Goal: Navigation & Orientation: Find specific page/section

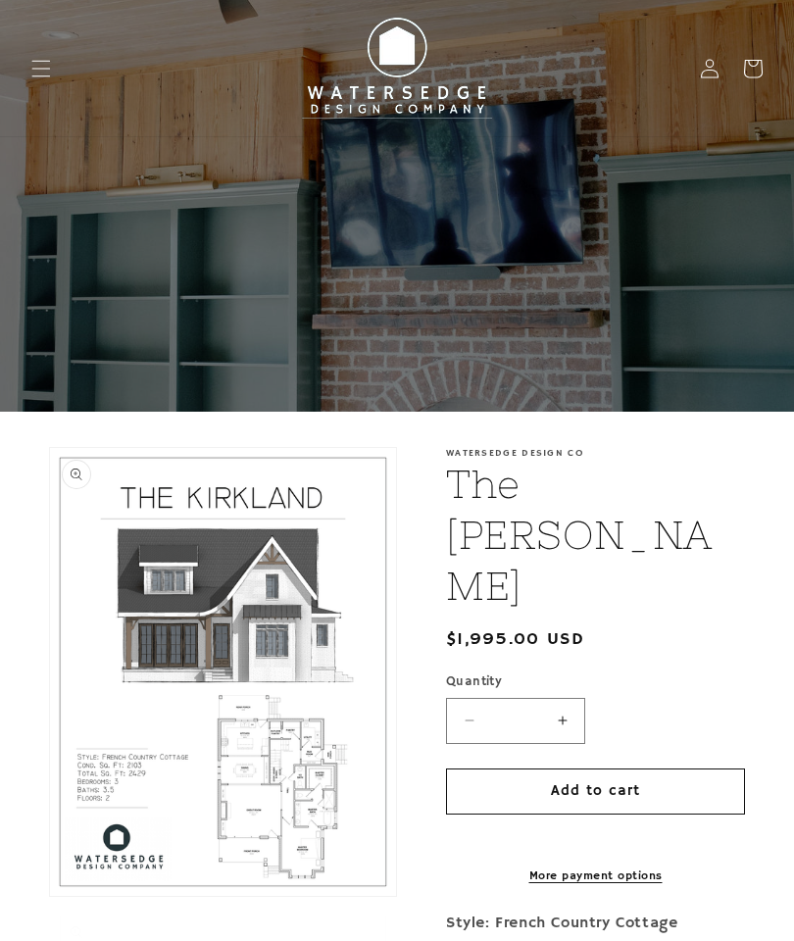
click at [55, 87] on span "Menu" at bounding box center [41, 68] width 43 height 43
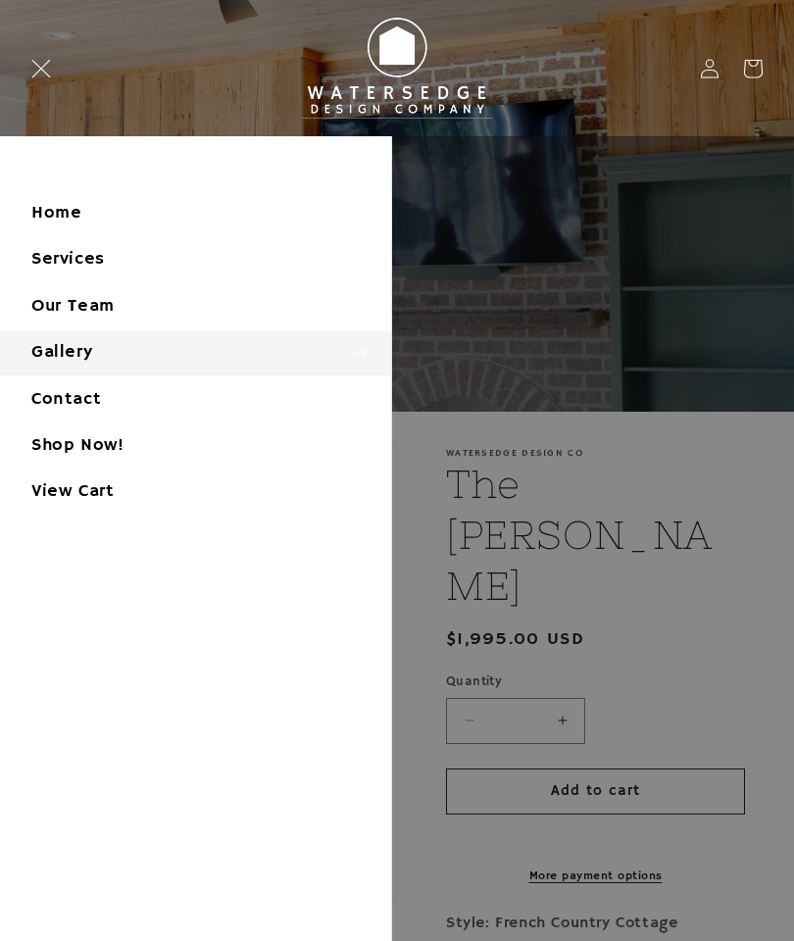
click at [57, 347] on summary "Gallery" at bounding box center [195, 352] width 391 height 44
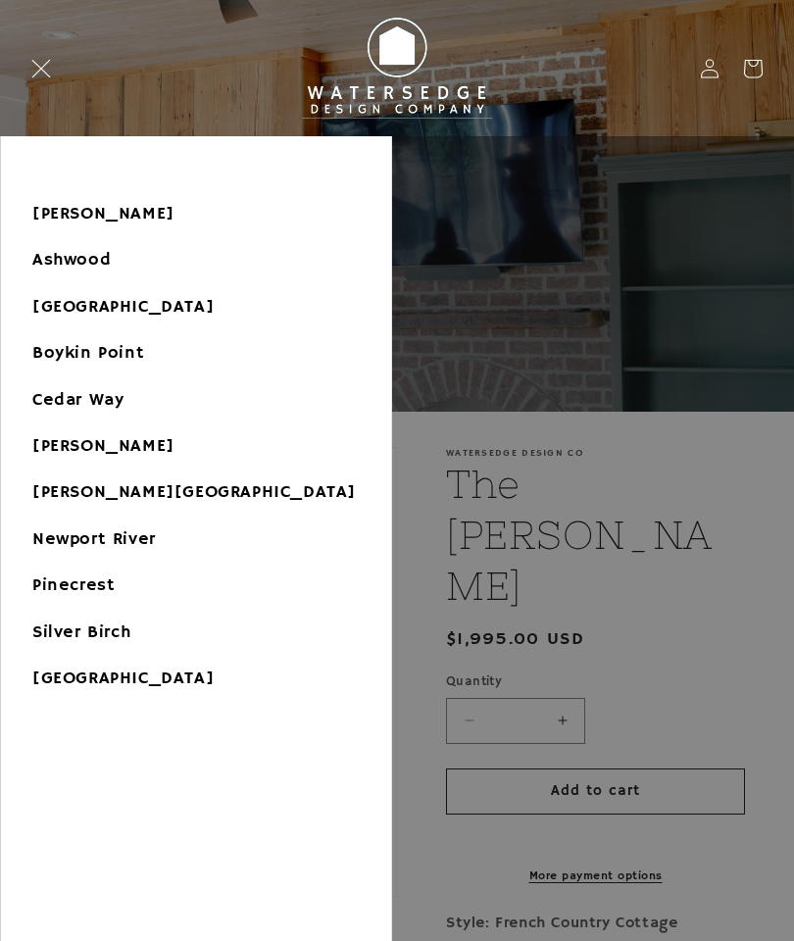
click at [41, 388] on link "Cedar Way" at bounding box center [196, 400] width 390 height 44
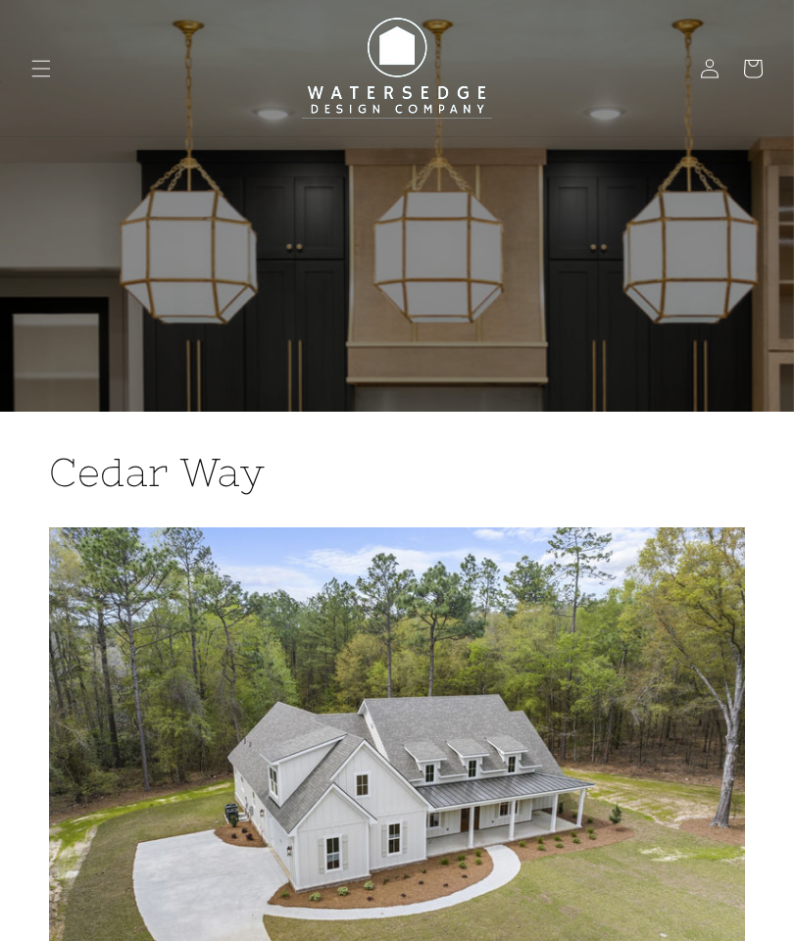
click at [58, 69] on span "Menu" at bounding box center [41, 68] width 43 height 43
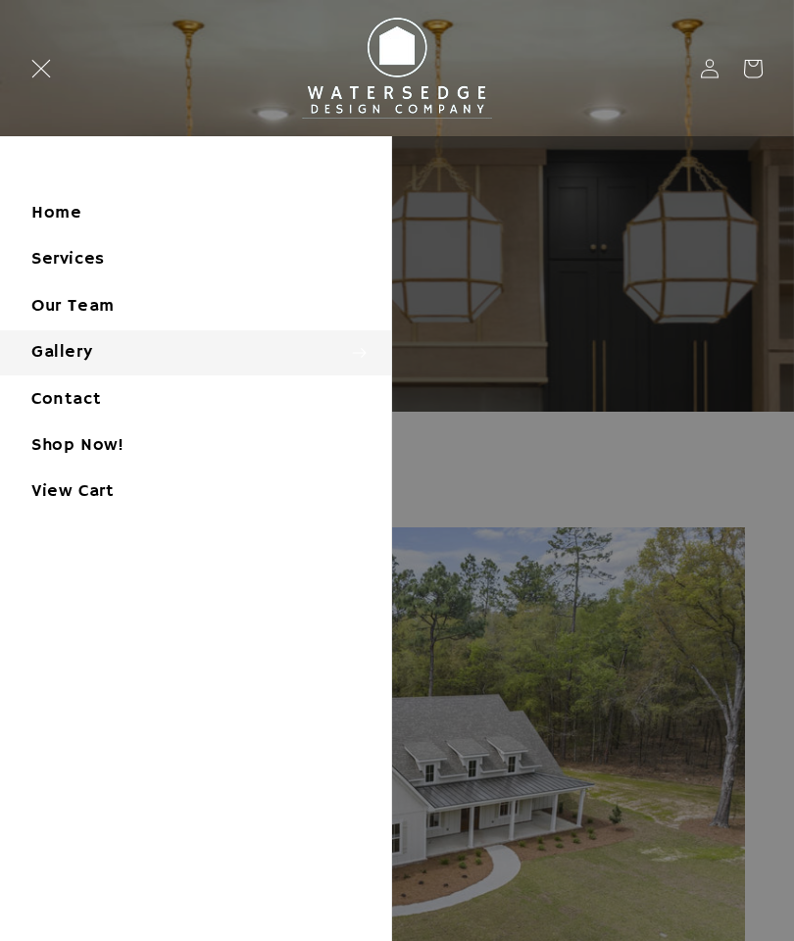
click at [44, 352] on summary "Gallery" at bounding box center [195, 352] width 391 height 44
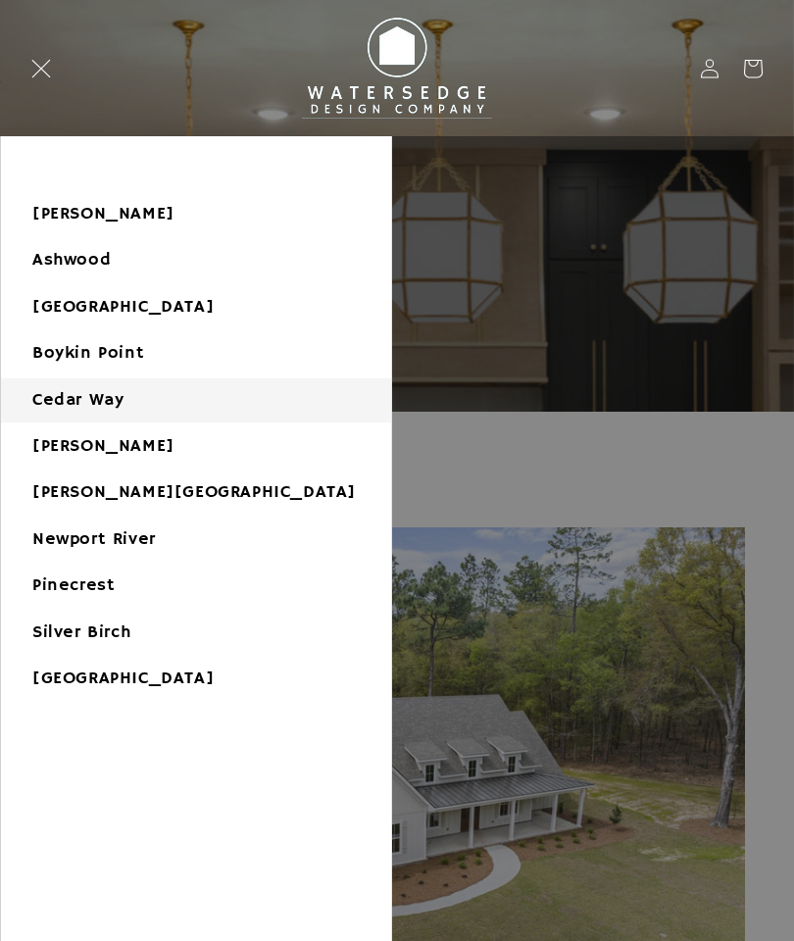
click at [48, 213] on link "[PERSON_NAME]" at bounding box center [196, 214] width 390 height 44
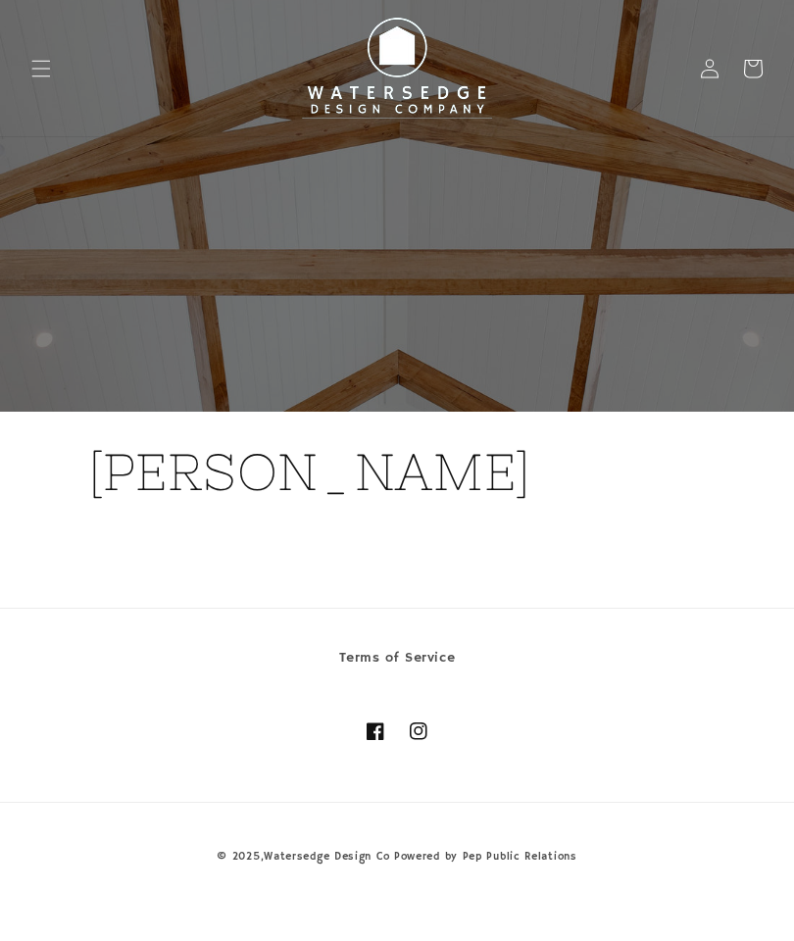
click at [52, 68] on span "Menu" at bounding box center [41, 68] width 43 height 43
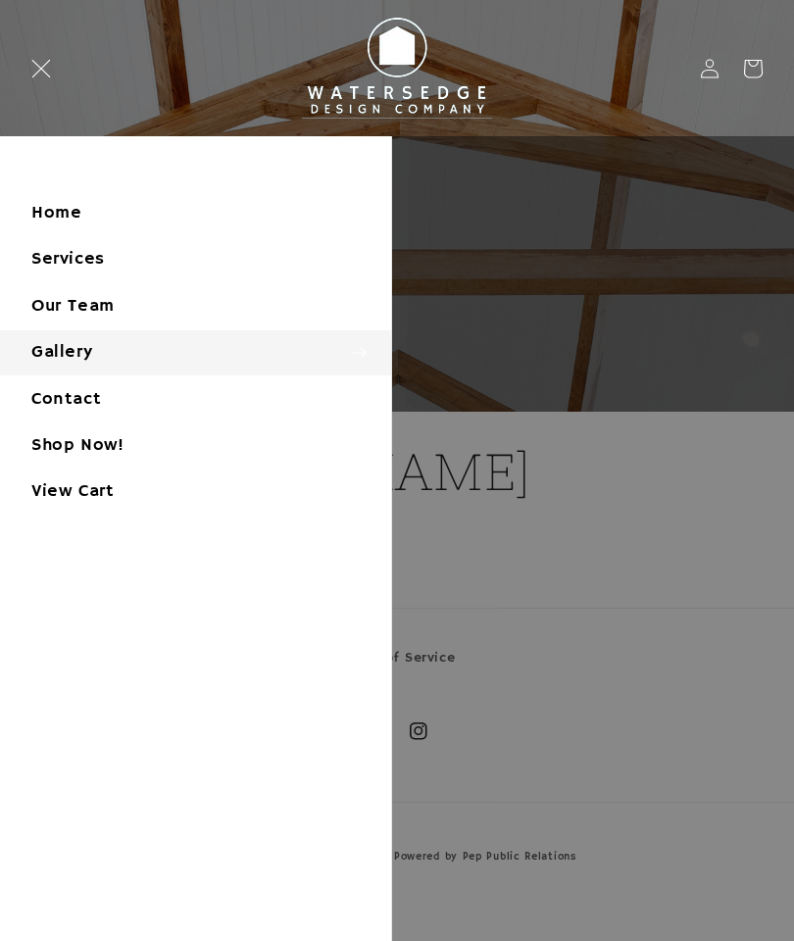
click at [47, 350] on summary "Gallery" at bounding box center [195, 352] width 391 height 44
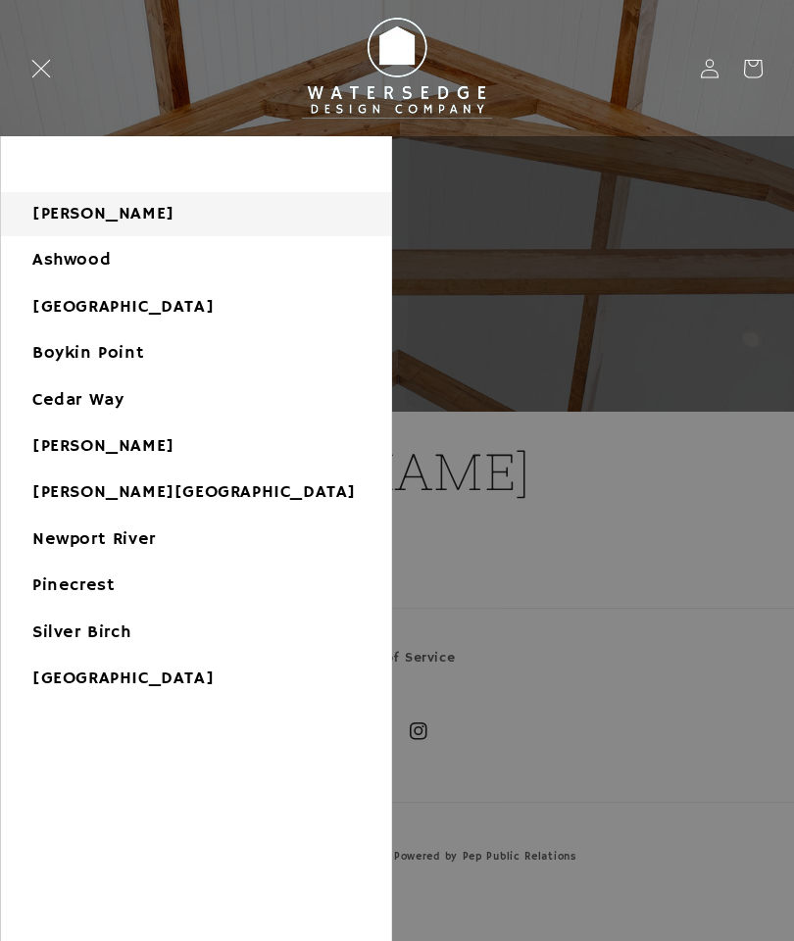
click at [37, 272] on link "Ashwood" at bounding box center [196, 260] width 390 height 44
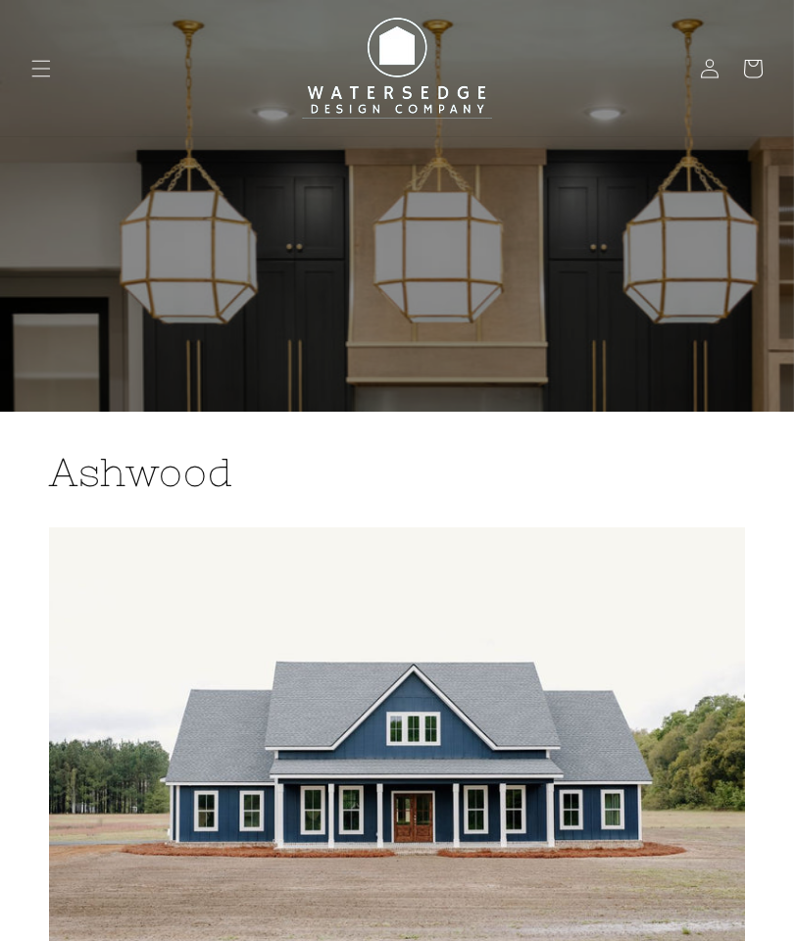
click at [39, 62] on icon "Menu" at bounding box center [41, 69] width 20 height 20
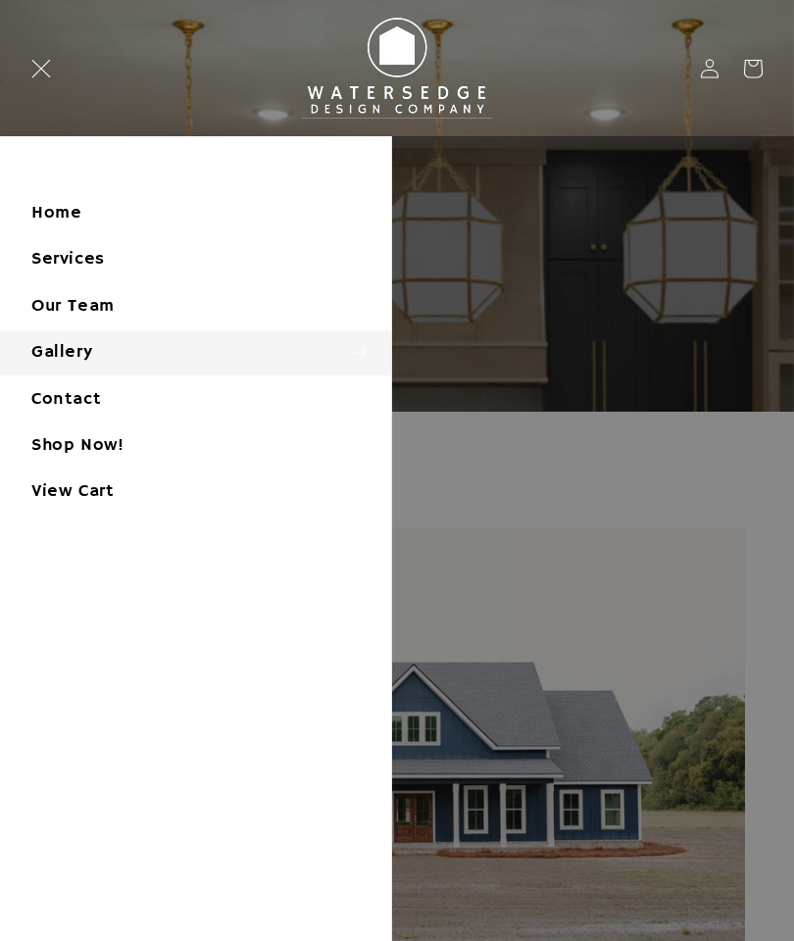
click at [56, 353] on summary "Gallery" at bounding box center [195, 352] width 391 height 44
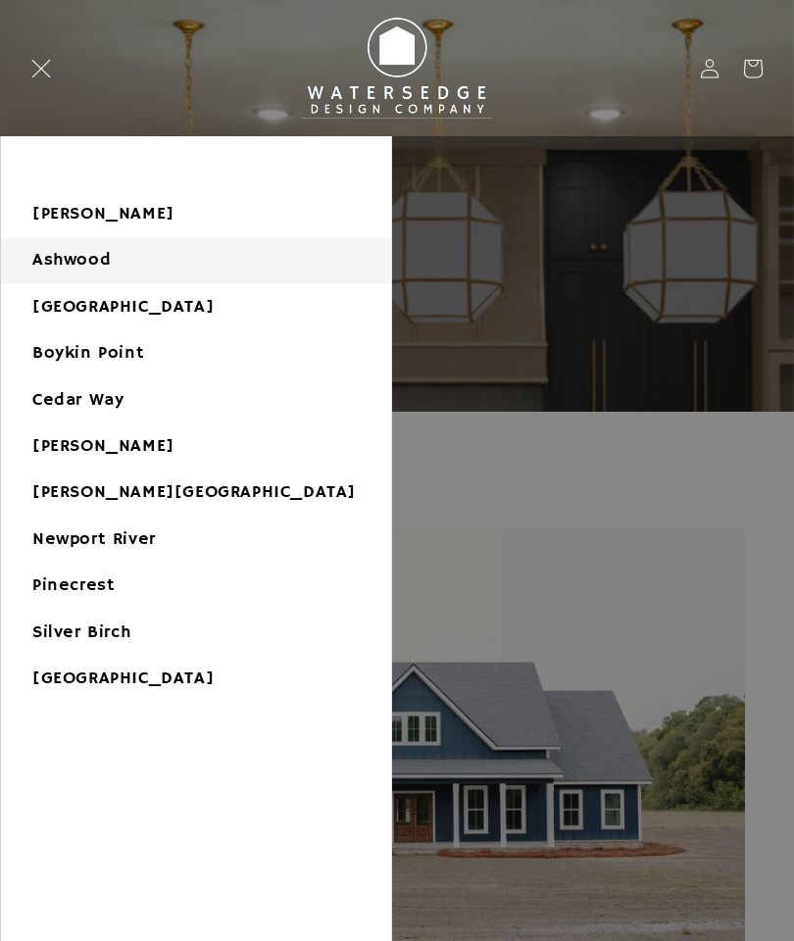
click at [44, 309] on link "[GEOGRAPHIC_DATA]" at bounding box center [196, 307] width 390 height 44
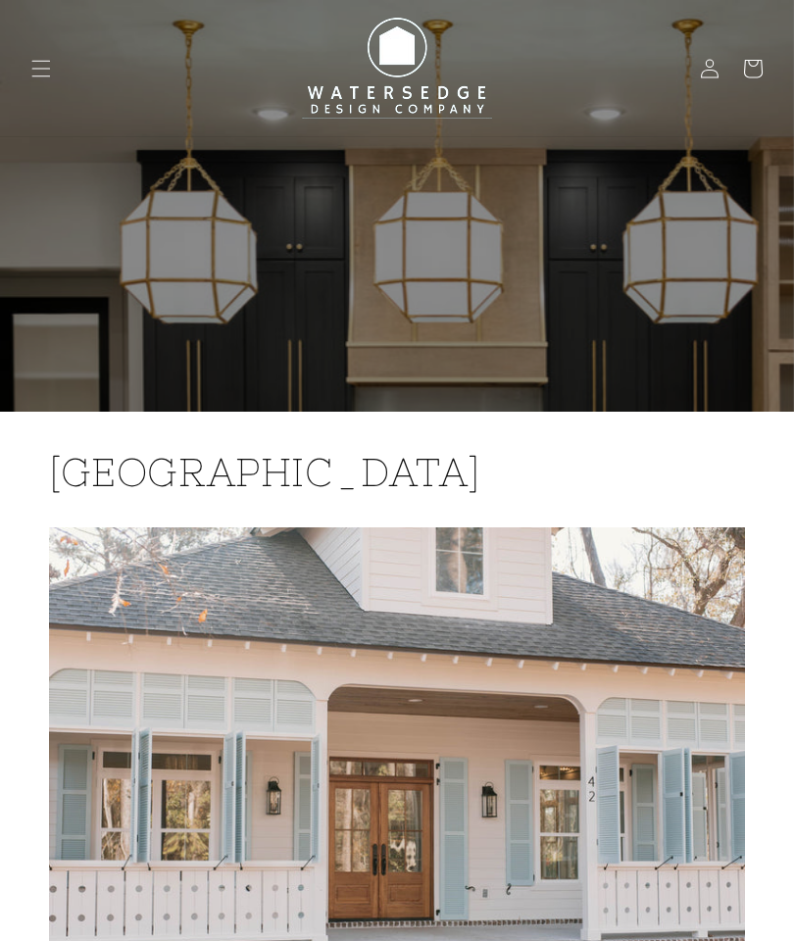
click at [54, 63] on span "Menu" at bounding box center [41, 68] width 43 height 43
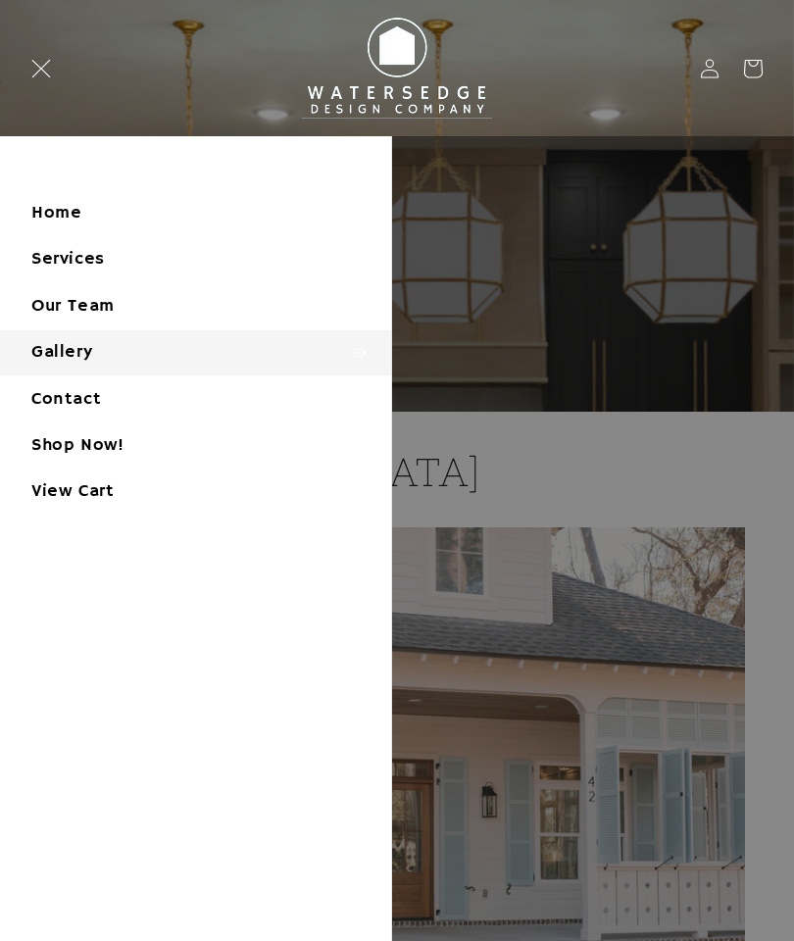
click at [49, 259] on link "Services" at bounding box center [195, 259] width 391 height 44
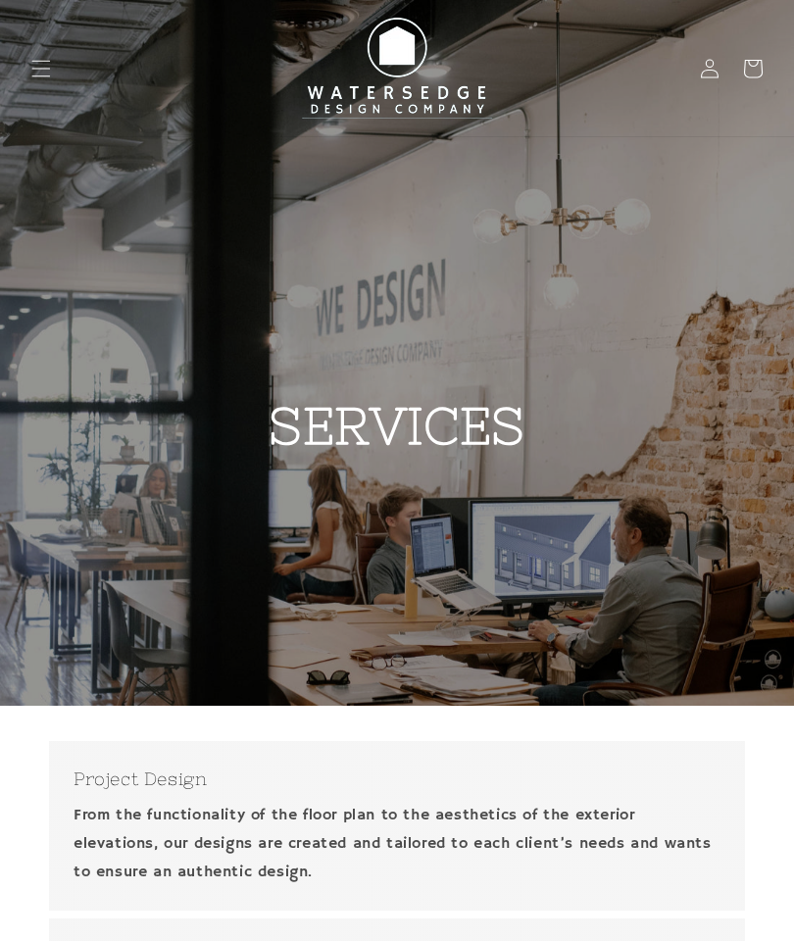
click at [402, 42] on img at bounding box center [397, 68] width 216 height 121
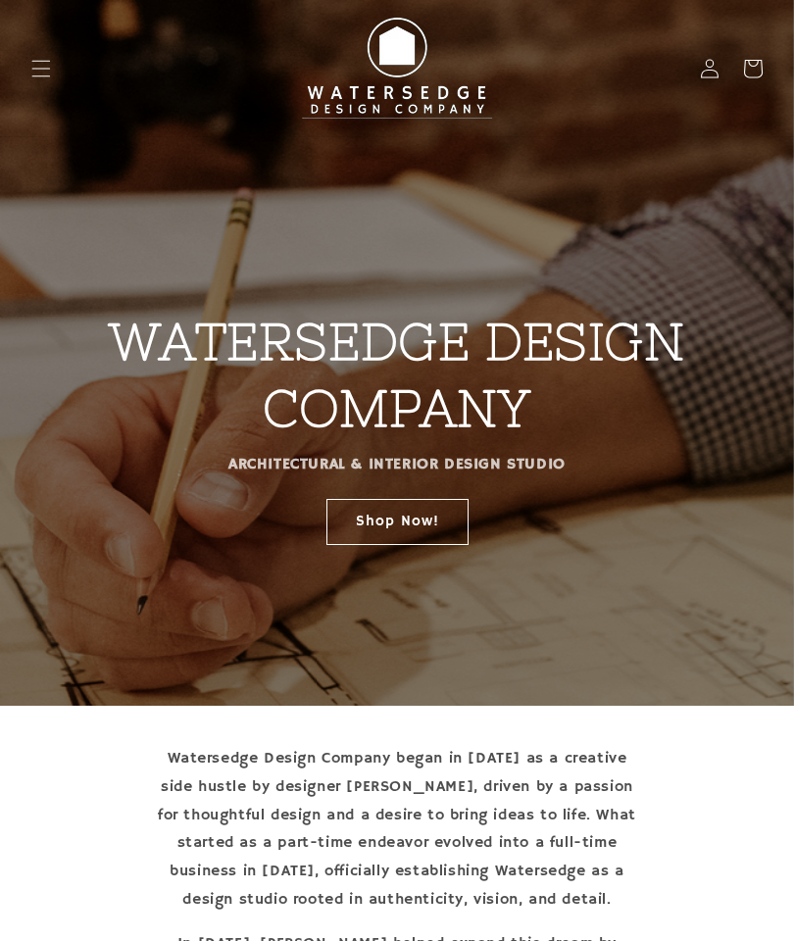
click at [433, 515] on link "Shop Now!" at bounding box center [397, 521] width 142 height 46
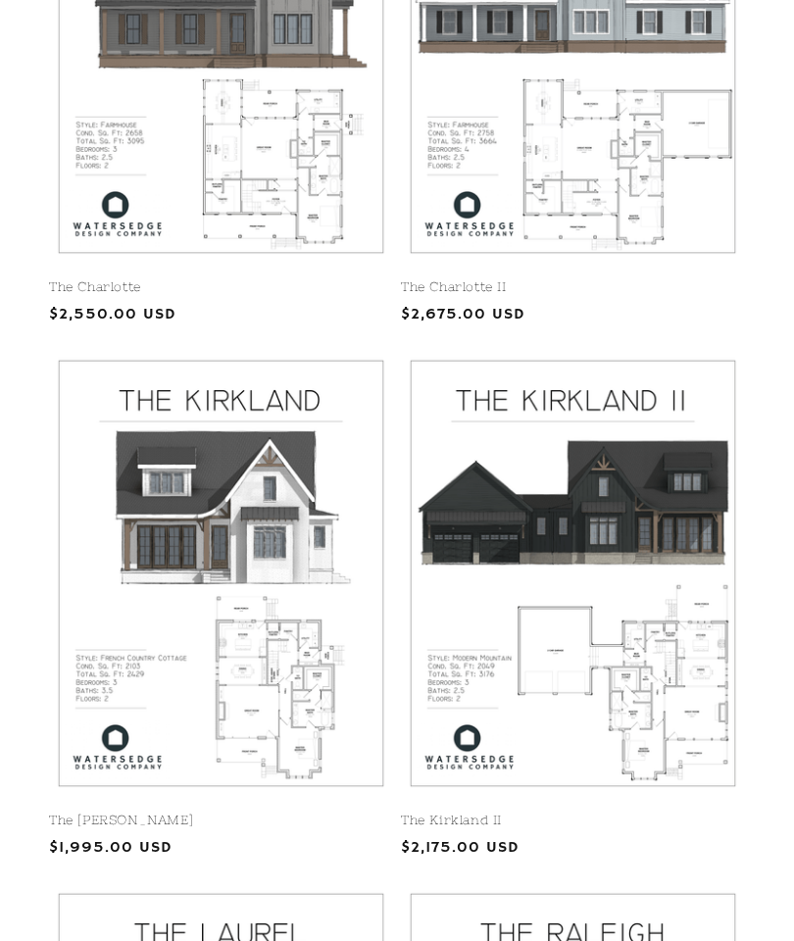
scroll to position [1226, 0]
